Goal: Information Seeking & Learning: Learn about a topic

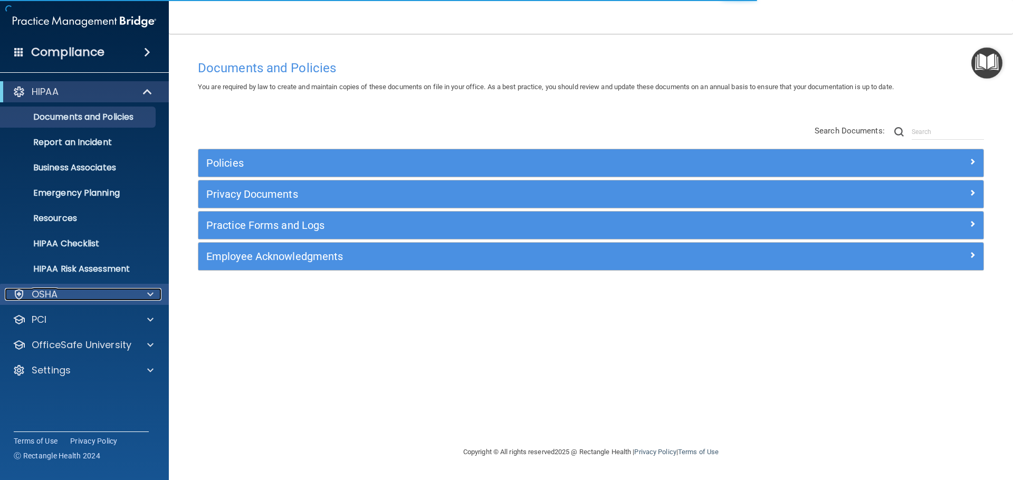
click at [112, 297] on div "OSHA" at bounding box center [70, 294] width 131 height 13
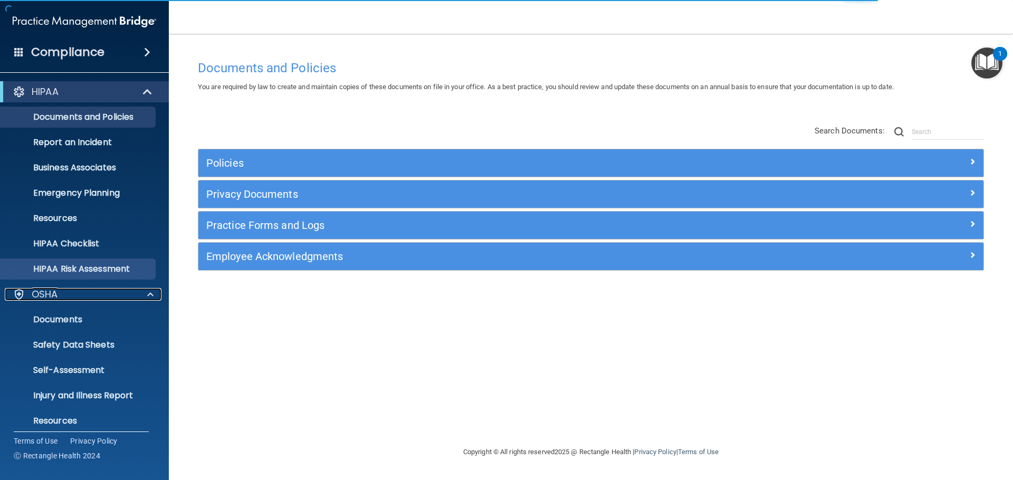
scroll to position [84, 0]
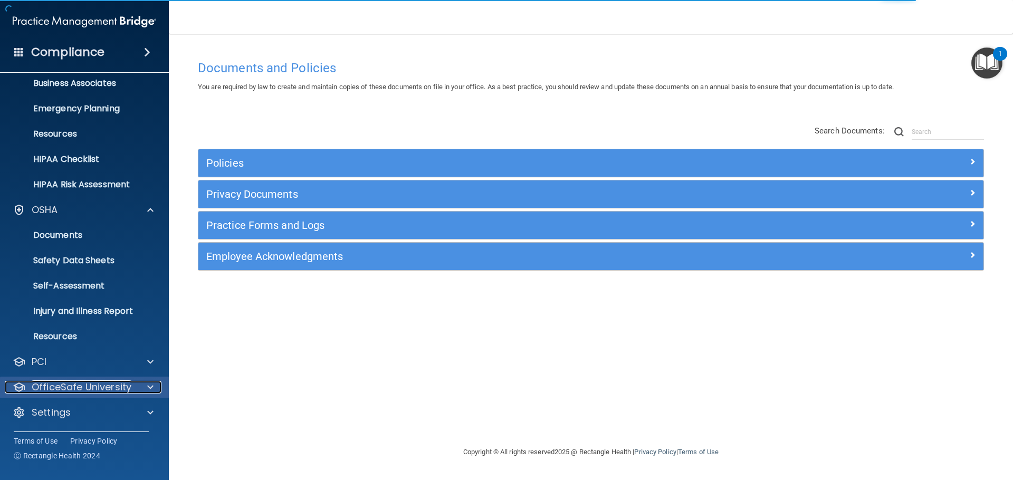
click at [130, 385] on div "OfficeSafe University" at bounding box center [70, 387] width 131 height 13
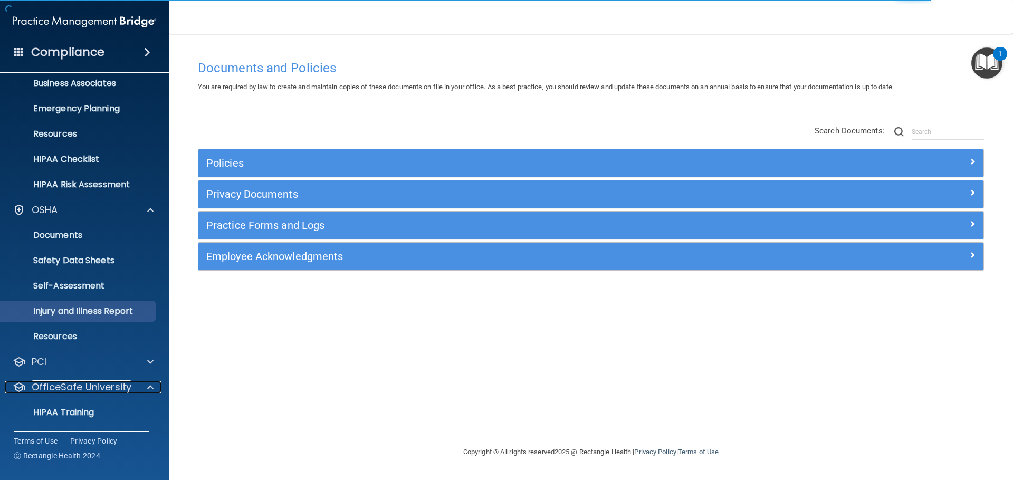
scroll to position [160, 0]
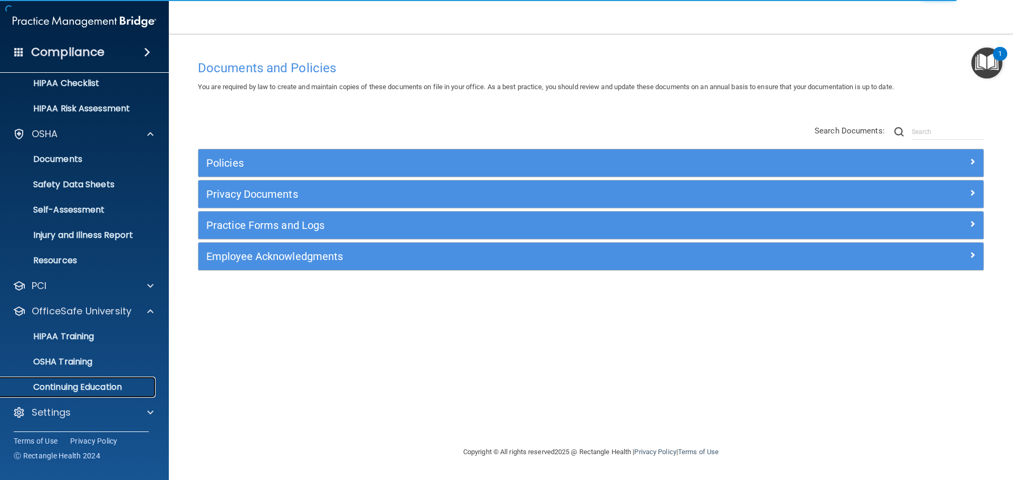
click at [119, 394] on link "Continuing Education" at bounding box center [72, 387] width 166 height 21
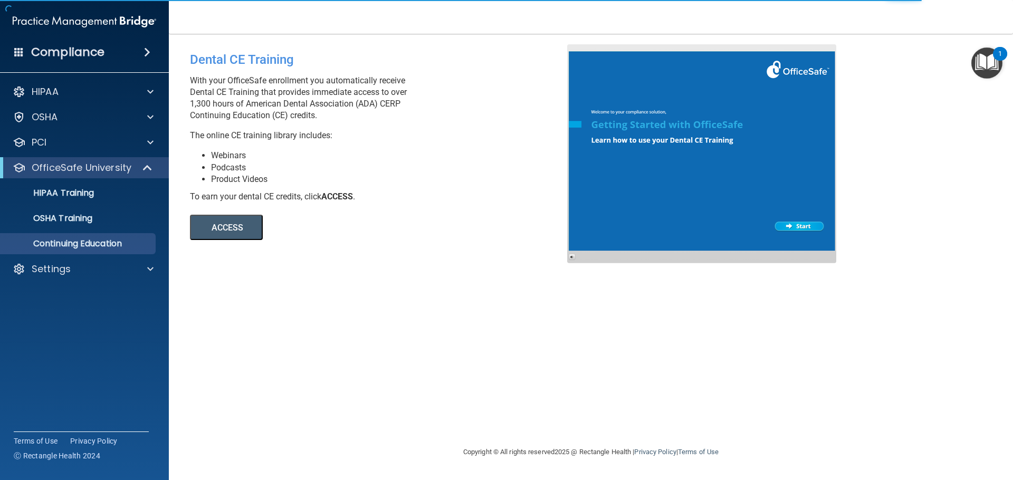
click at [224, 227] on button "ACCESS" at bounding box center [226, 227] width 73 height 25
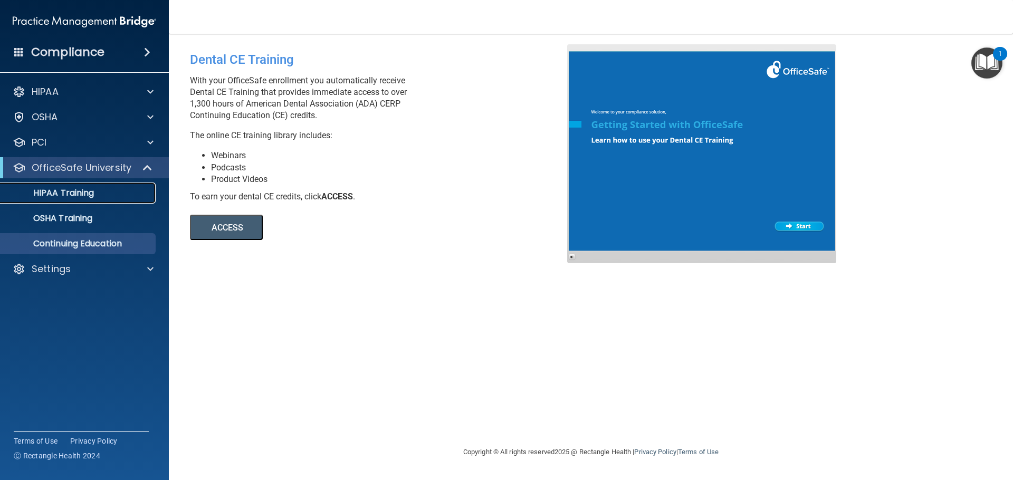
click at [83, 202] on link "HIPAA Training" at bounding box center [72, 193] width 166 height 21
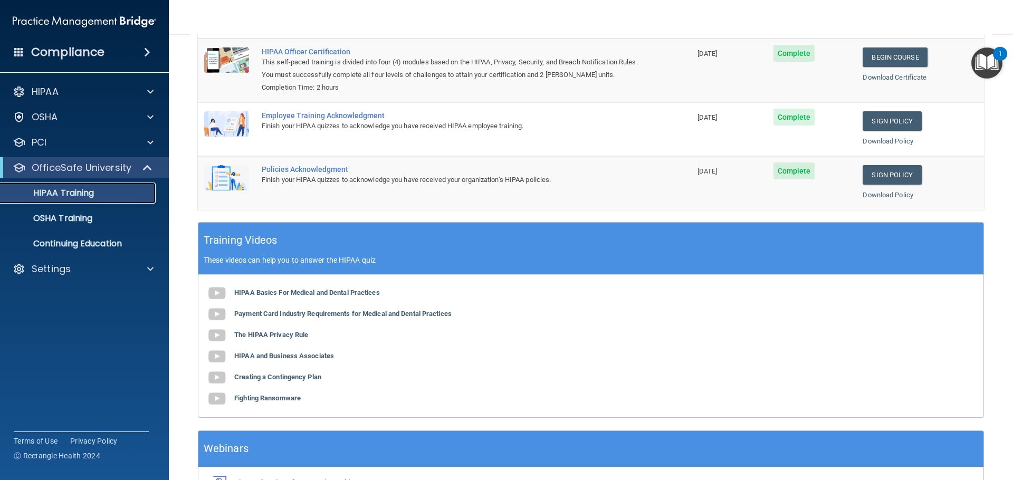
scroll to position [158, 0]
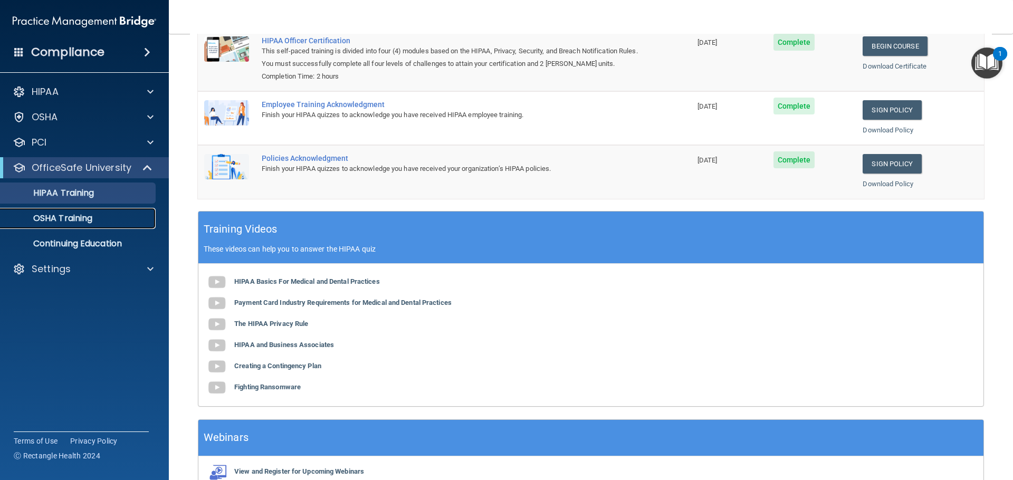
click at [96, 227] on link "OSHA Training" at bounding box center [72, 218] width 166 height 21
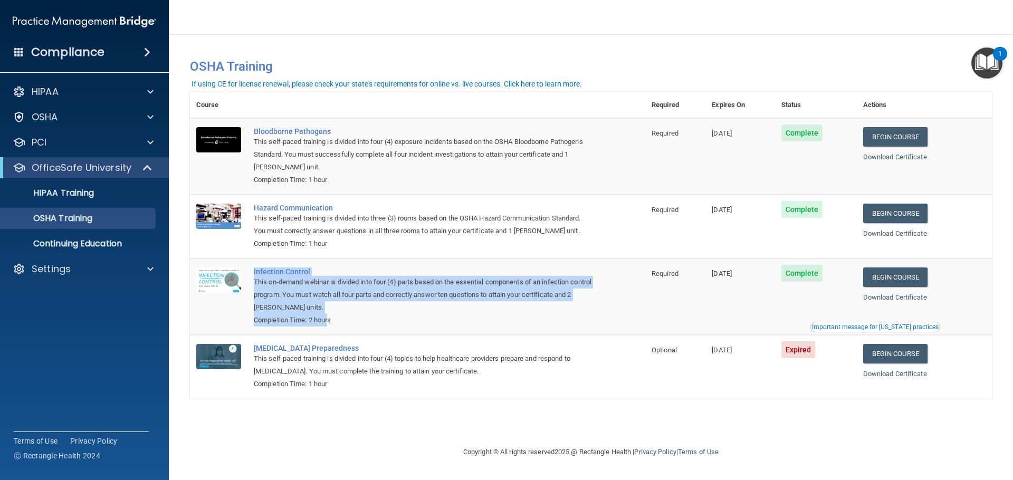
drag, startPoint x: 331, startPoint y: 322, endPoint x: 252, endPoint y: 270, distance: 95.0
click at [252, 270] on td "Infection Control This on-demand webinar is divided into four (4) parts based o…" at bounding box center [446, 297] width 398 height 77
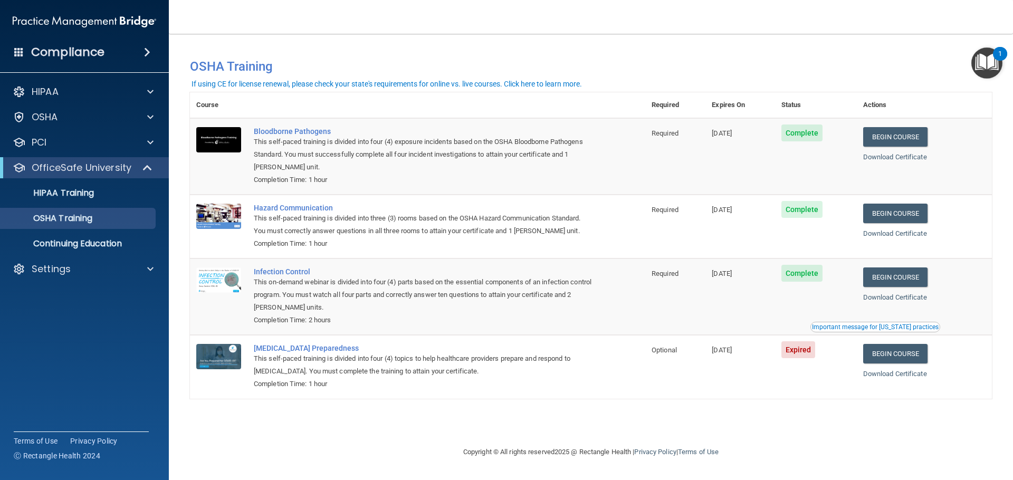
click at [353, 332] on td "Infection Control This on-demand webinar is divided into four (4) parts based o…" at bounding box center [446, 297] width 398 height 77
click at [95, 272] on div "Settings" at bounding box center [70, 269] width 131 height 13
click at [75, 292] on p "My Account" at bounding box center [79, 294] width 144 height 11
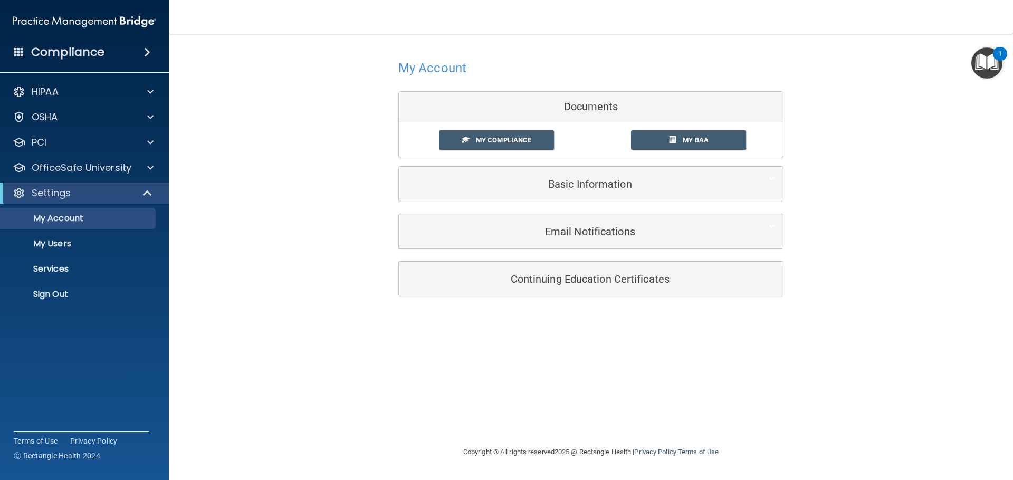
click at [24, 54] on div "Compliance" at bounding box center [84, 52] width 169 height 23
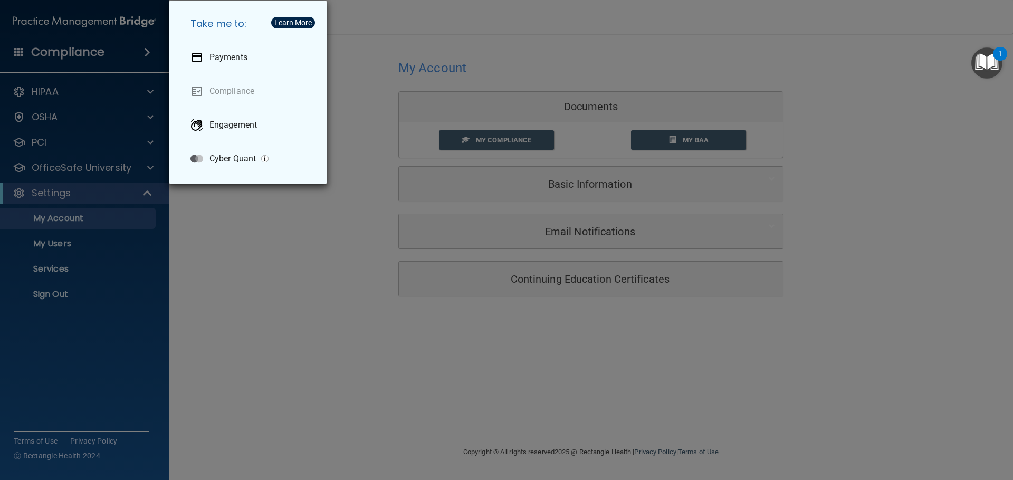
click at [285, 338] on div "Take me to: Payments Compliance Engagement Cyber Quant" at bounding box center [506, 240] width 1013 height 480
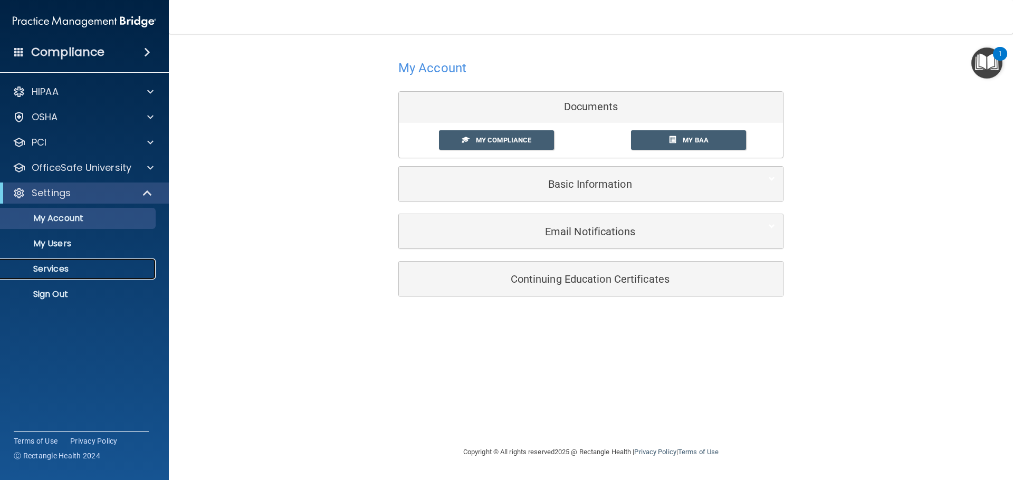
click at [53, 274] on p "Services" at bounding box center [79, 269] width 144 height 11
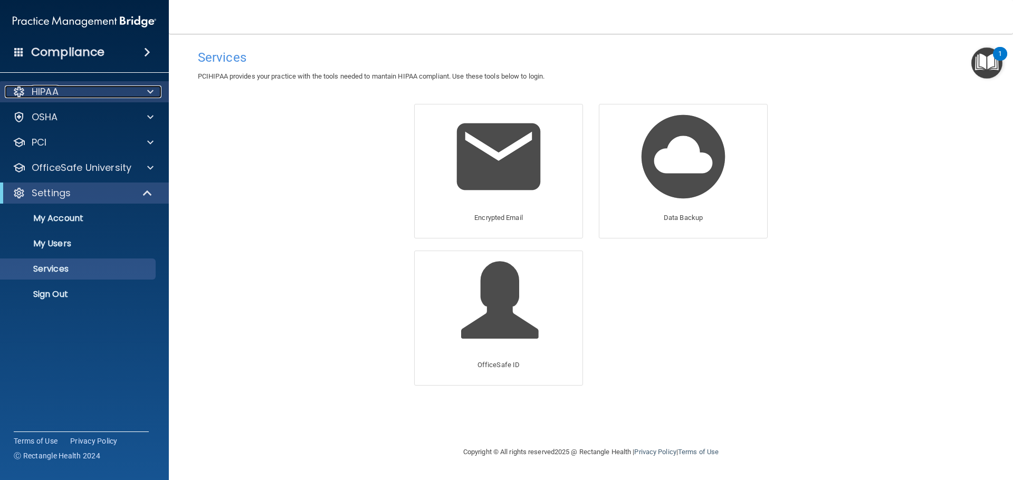
click at [84, 93] on div "HIPAA" at bounding box center [70, 91] width 131 height 13
